Goal: Task Accomplishment & Management: Manage account settings

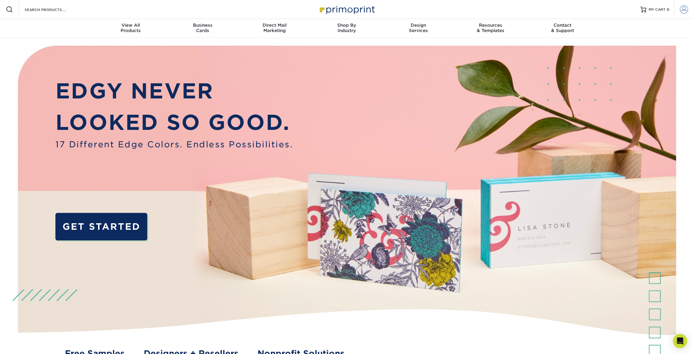
click at [682, 10] on span at bounding box center [683, 9] width 8 height 8
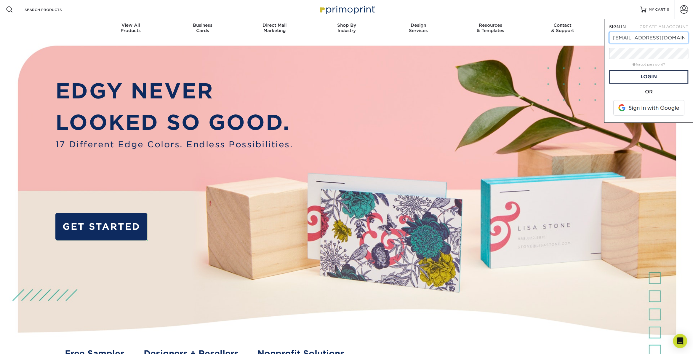
click at [676, 38] on input "kathyd@embryo.net" at bounding box center [648, 37] width 79 height 11
type input "kathyd@embryo.net"
click at [656, 75] on link "Login" at bounding box center [648, 77] width 79 height 14
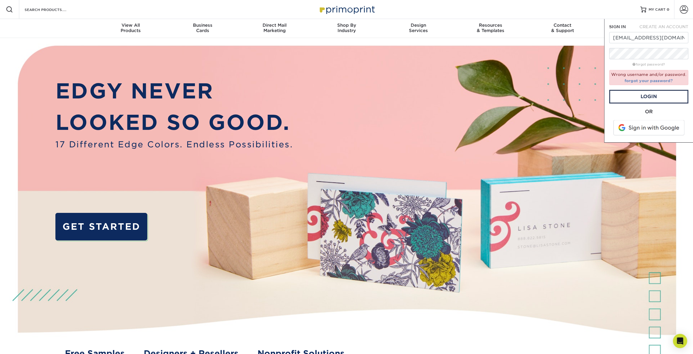
click at [666, 78] on link "forgot your password?" at bounding box center [648, 80] width 48 height 5
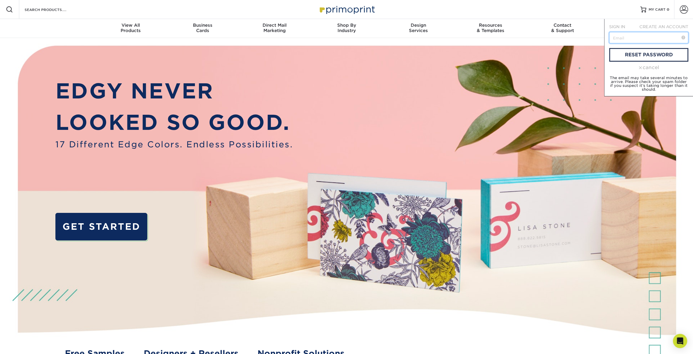
click at [627, 38] on input "text" at bounding box center [648, 37] width 79 height 11
type input "KATHYD@embryo.net"
click at [648, 57] on link "reset password" at bounding box center [648, 55] width 79 height 14
